Goal: Information Seeking & Learning: Learn about a topic

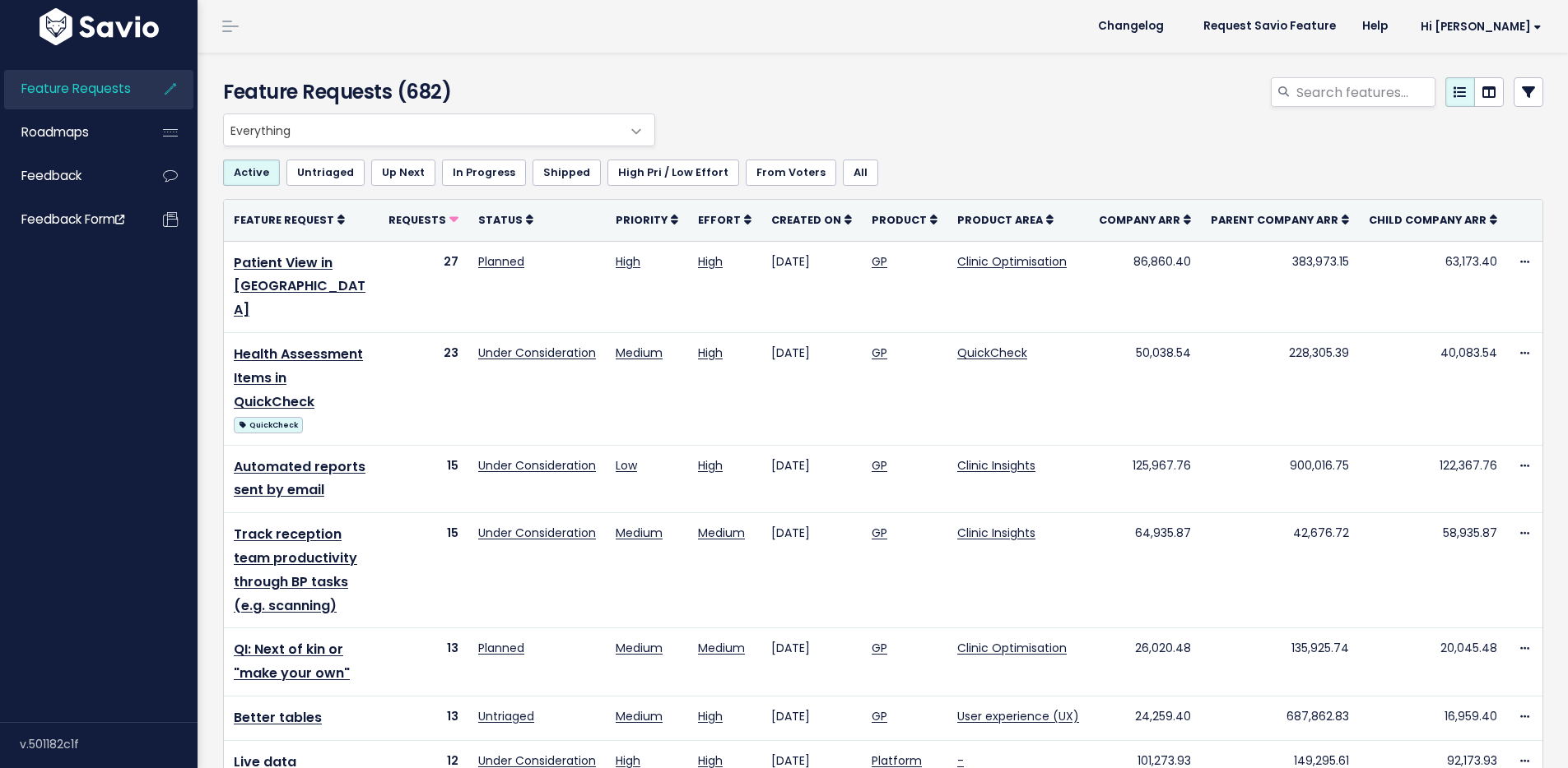
select select
click at [1522, 90] on icon at bounding box center [1528, 91] width 13 height 13
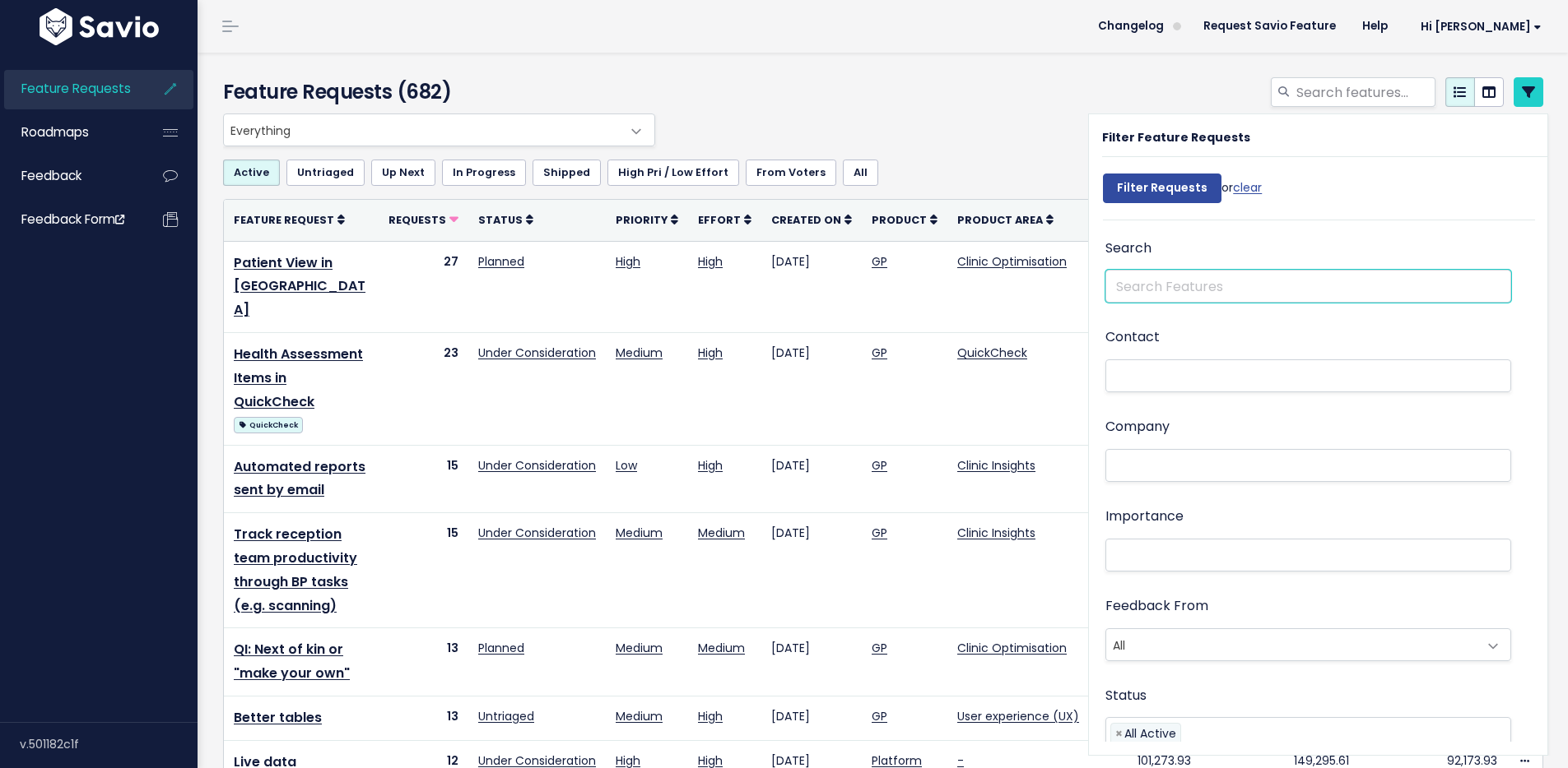
click at [1129, 277] on input "text" at bounding box center [1308, 286] width 406 height 33
type input "benchmark"
click at [1158, 192] on input "Filter Requests" at bounding box center [1161, 188] width 118 height 29
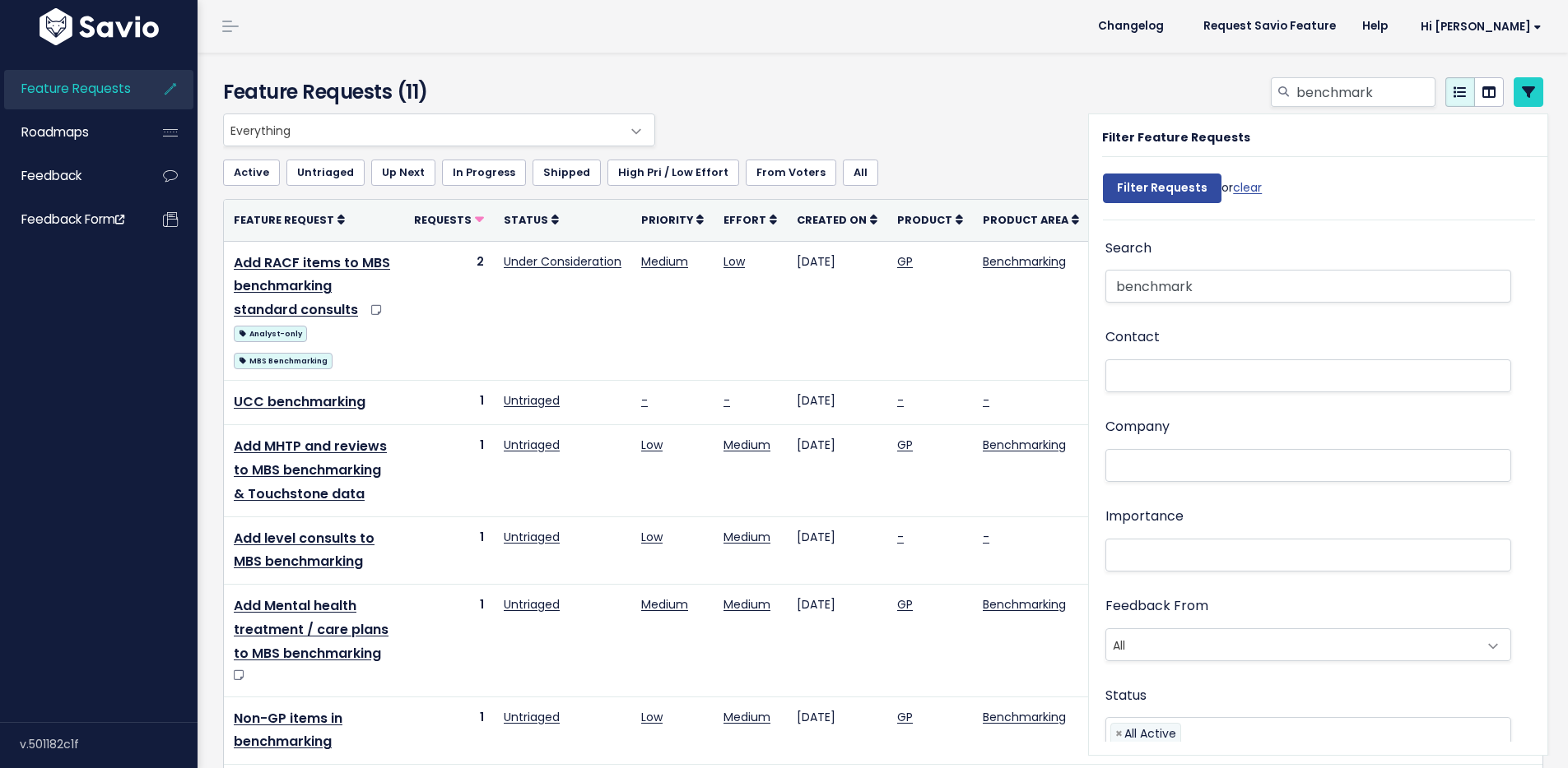
select select
click at [1090, 111] on div "benchmark" at bounding box center [1108, 96] width 897 height 36
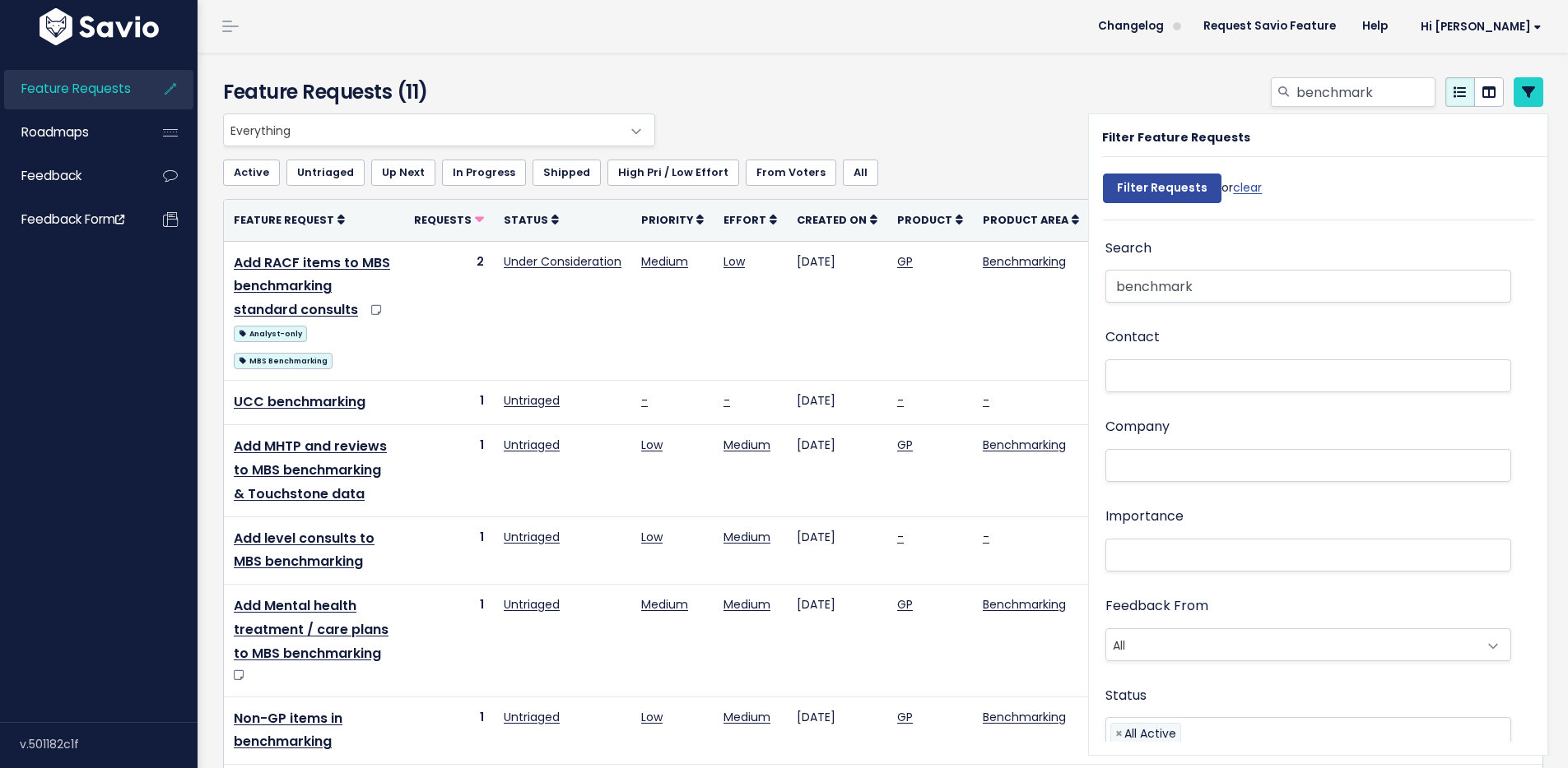
click at [1015, 114] on div "Everything Any Product: Any Product Area Any Product: No Product Area No Produc…" at bounding box center [879, 130] width 1320 height 33
click at [1522, 93] on icon at bounding box center [1528, 91] width 13 height 13
